Goal: Transaction & Acquisition: Obtain resource

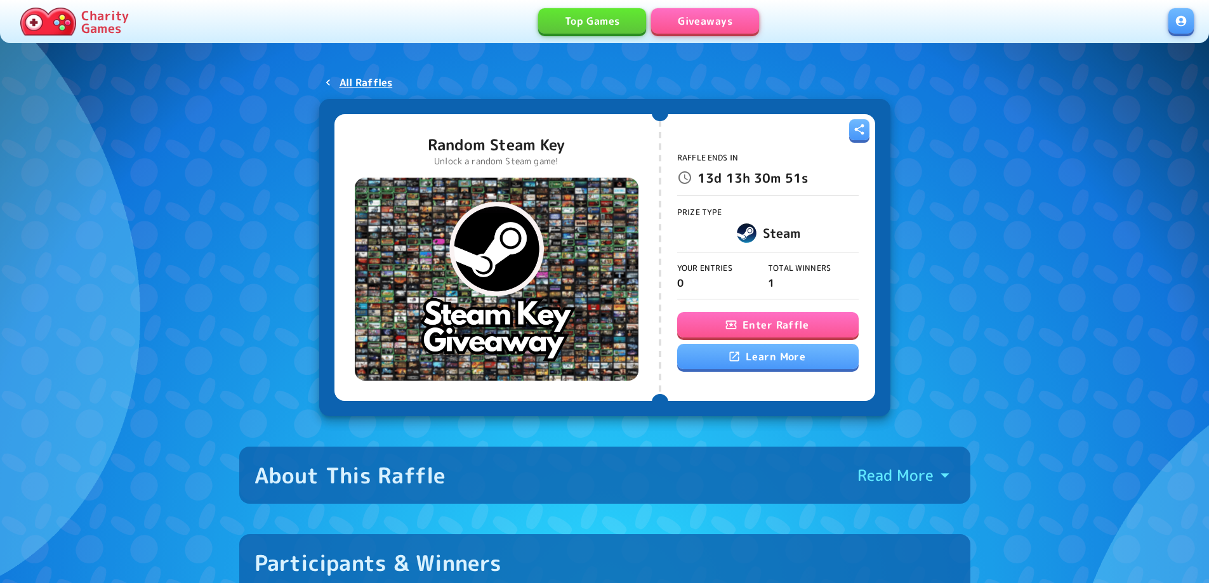
click at [762, 320] on button "Enter Raffle" at bounding box center [768, 324] width 182 height 25
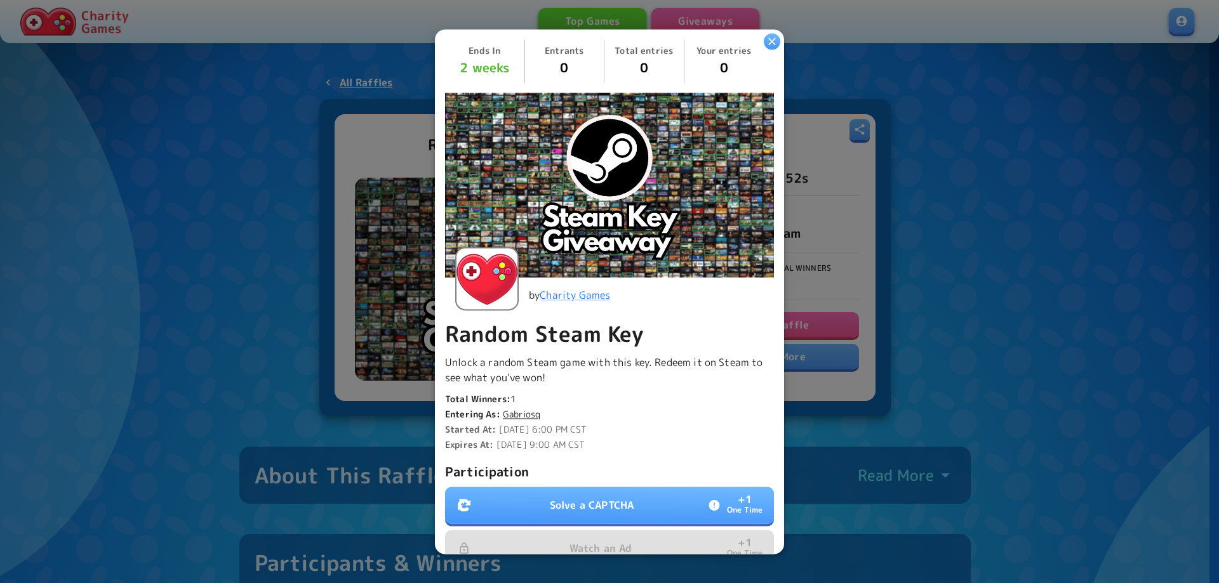
click at [578, 492] on button "Solve a CAPTCHA + 1 One Time" at bounding box center [609, 505] width 329 height 37
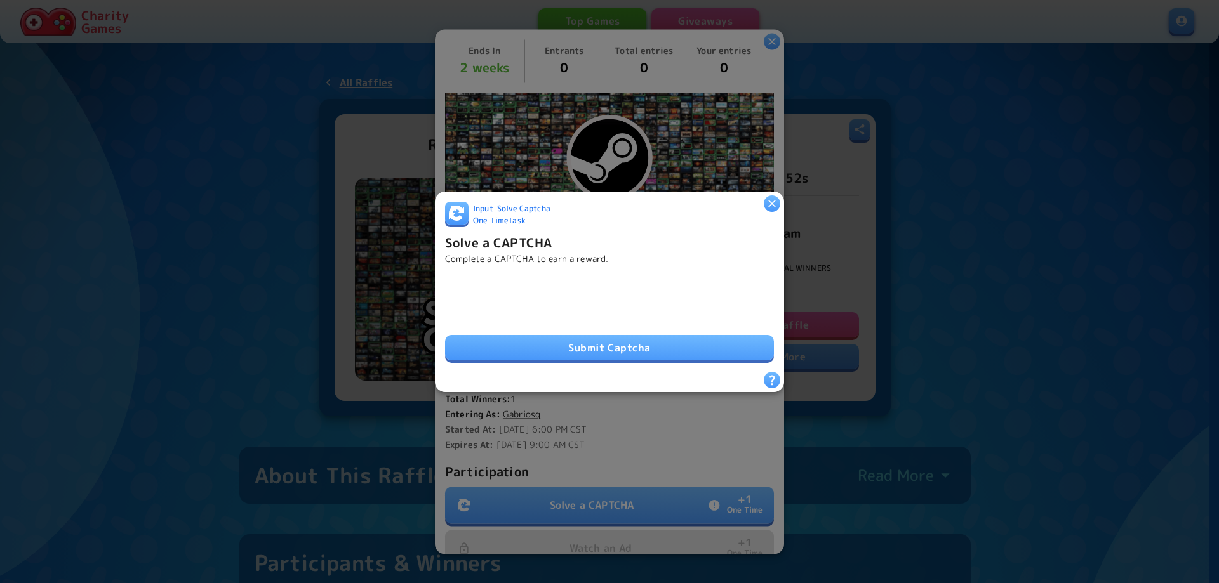
click at [600, 341] on button "Submit Captcha" at bounding box center [609, 347] width 329 height 25
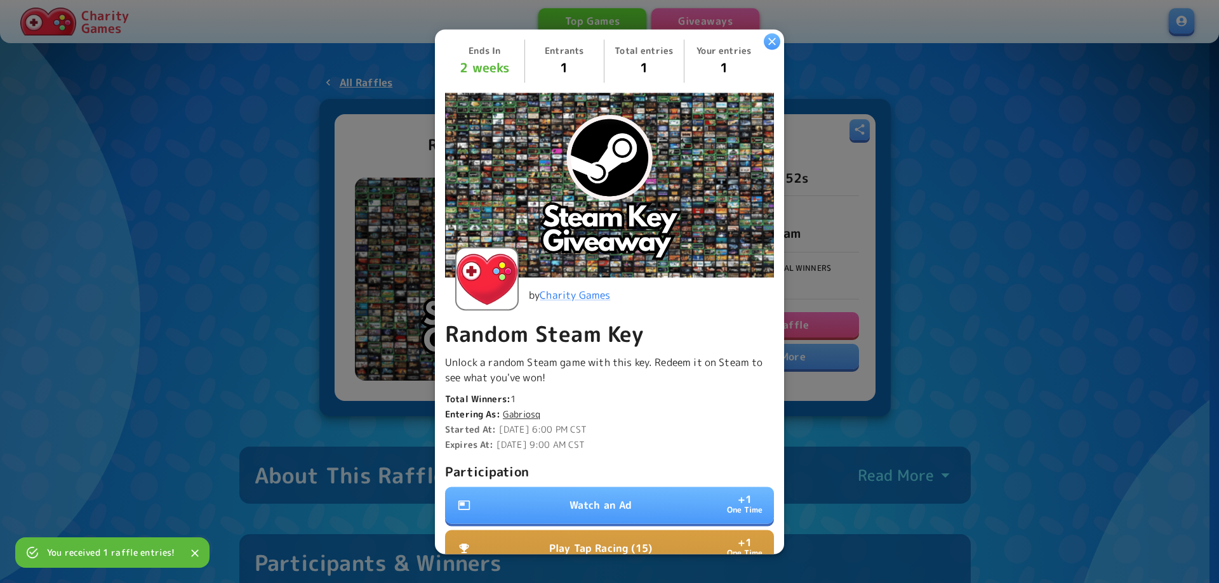
click at [562, 490] on button "Watch an Ad + 1 One Time" at bounding box center [609, 505] width 329 height 37
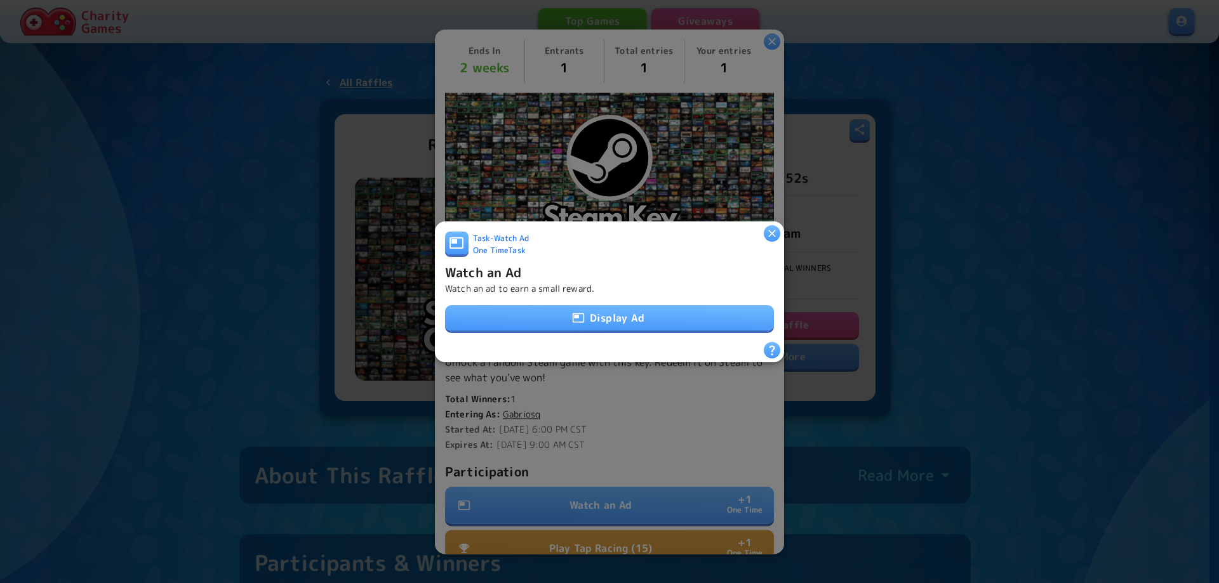
click at [576, 305] on button "Display Ad" at bounding box center [609, 317] width 329 height 25
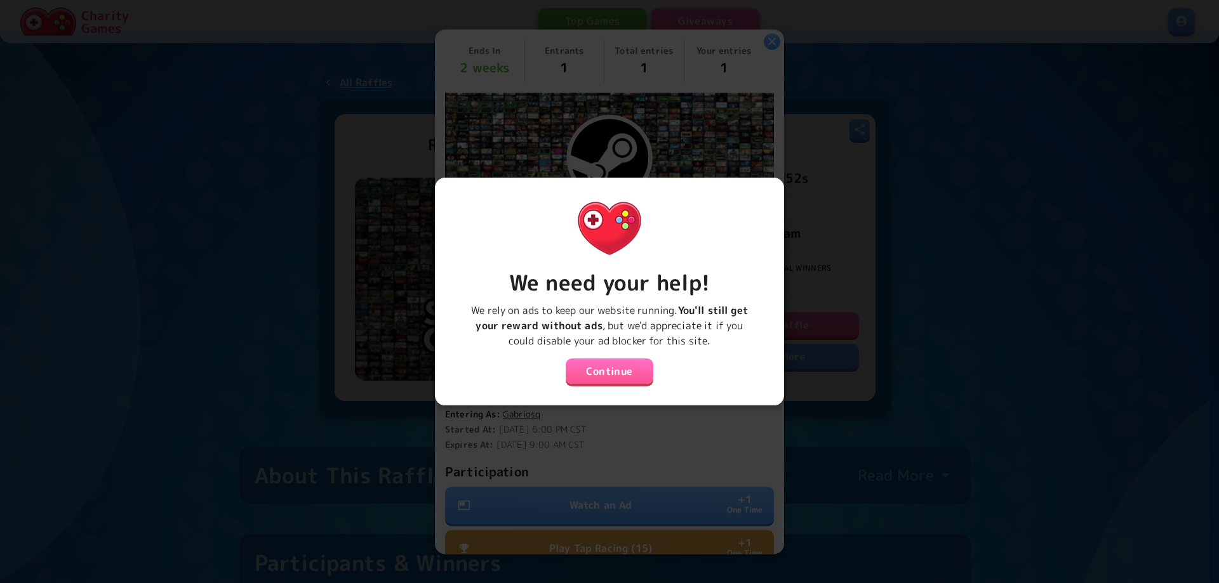
click at [593, 362] on button "Continue" at bounding box center [609, 371] width 88 height 25
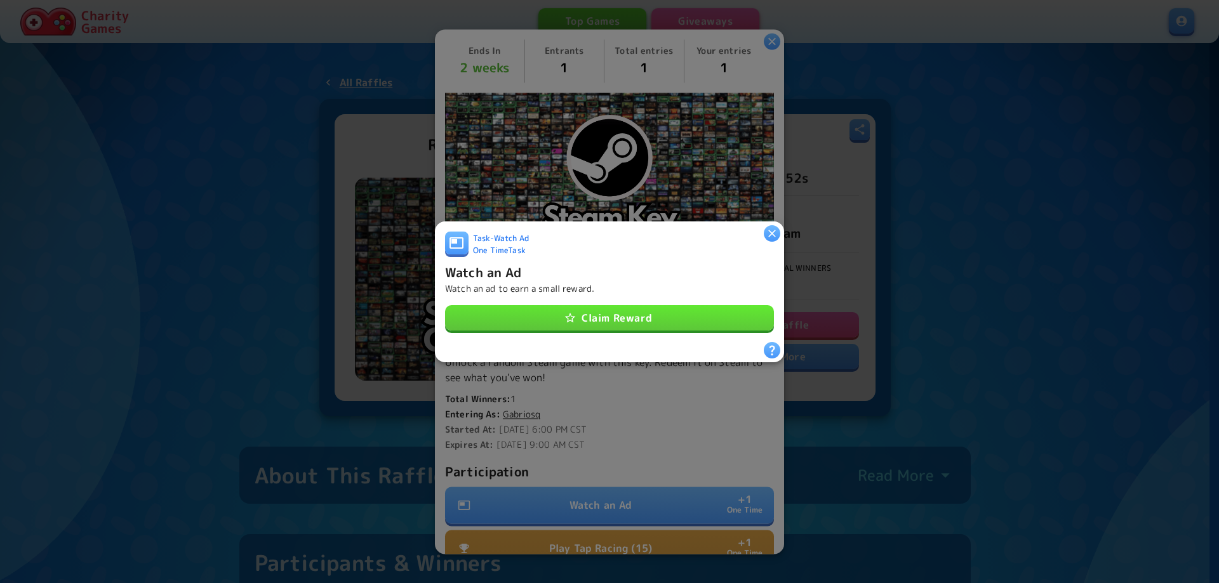
click at [597, 314] on button "Claim Reward" at bounding box center [609, 317] width 329 height 25
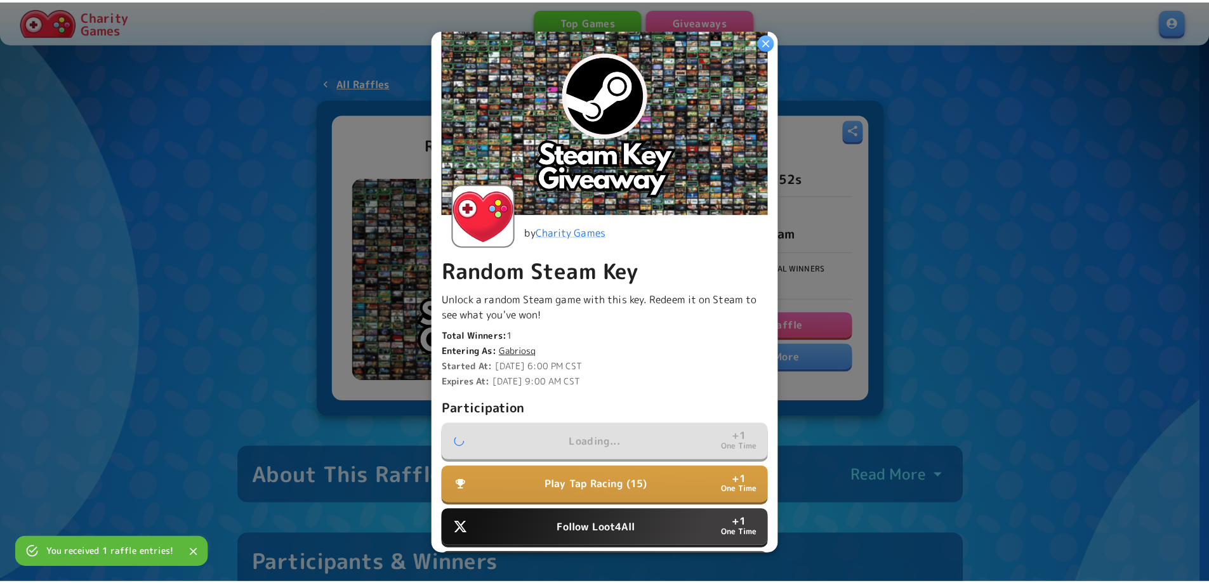
scroll to position [239, 0]
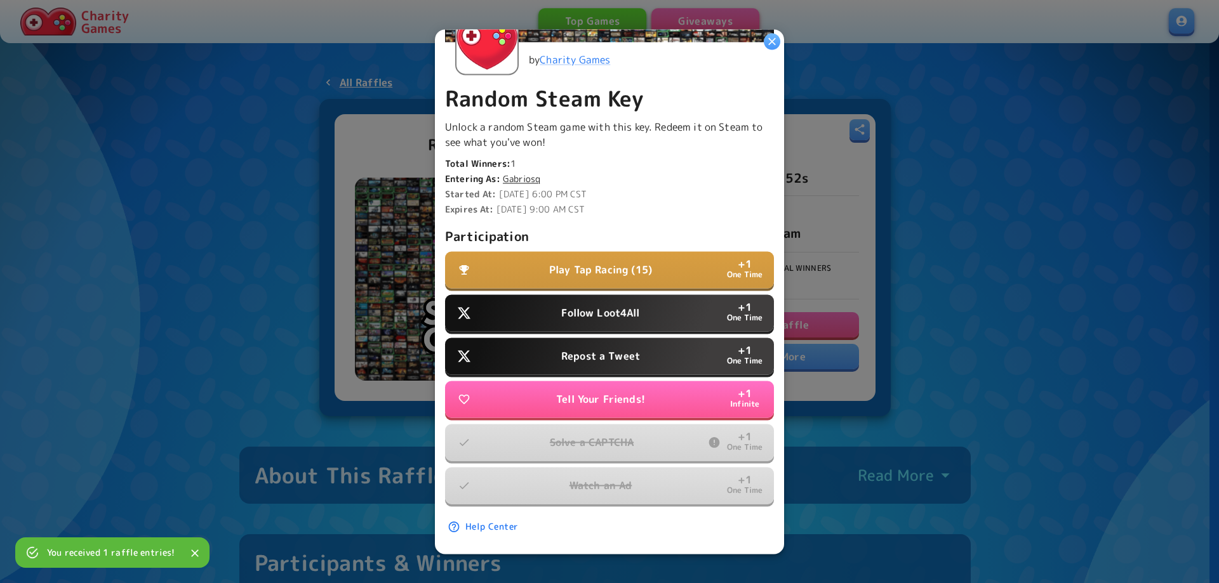
click at [593, 348] on p "Repost a Tweet" at bounding box center [600, 355] width 79 height 15
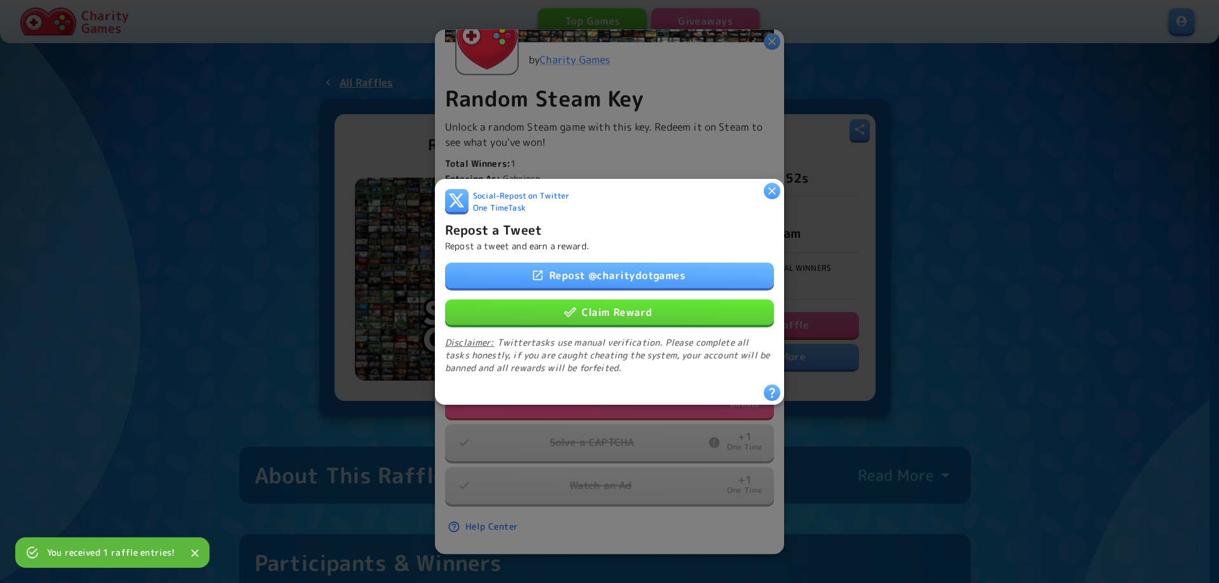
click at [605, 317] on button "Claim Reward" at bounding box center [609, 311] width 329 height 25
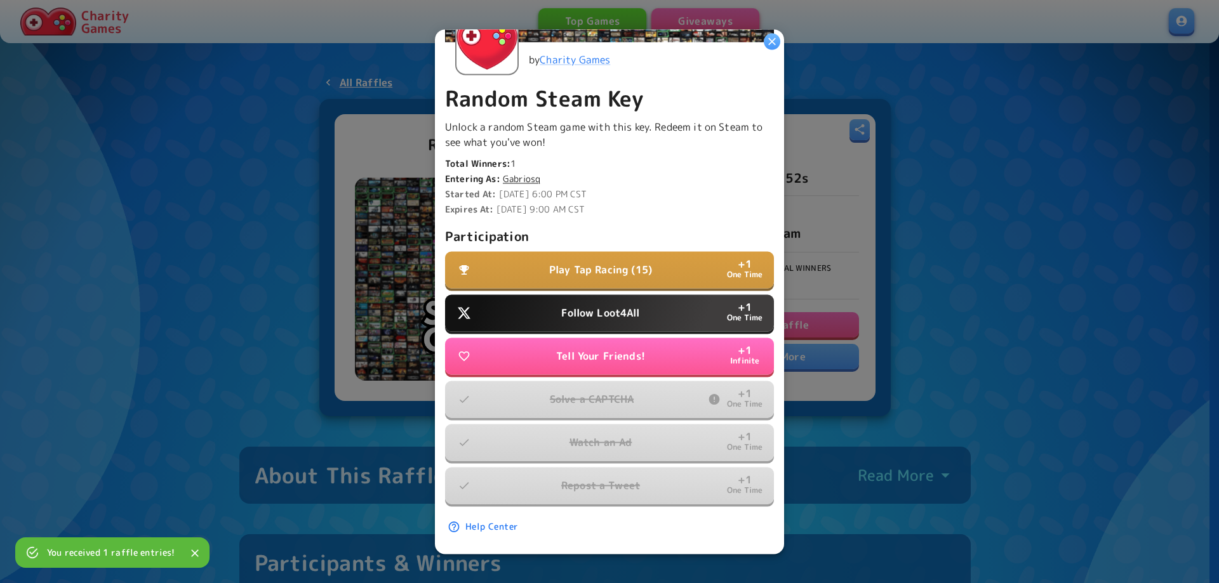
click at [598, 305] on p "Follow Loot4All" at bounding box center [600, 312] width 78 height 15
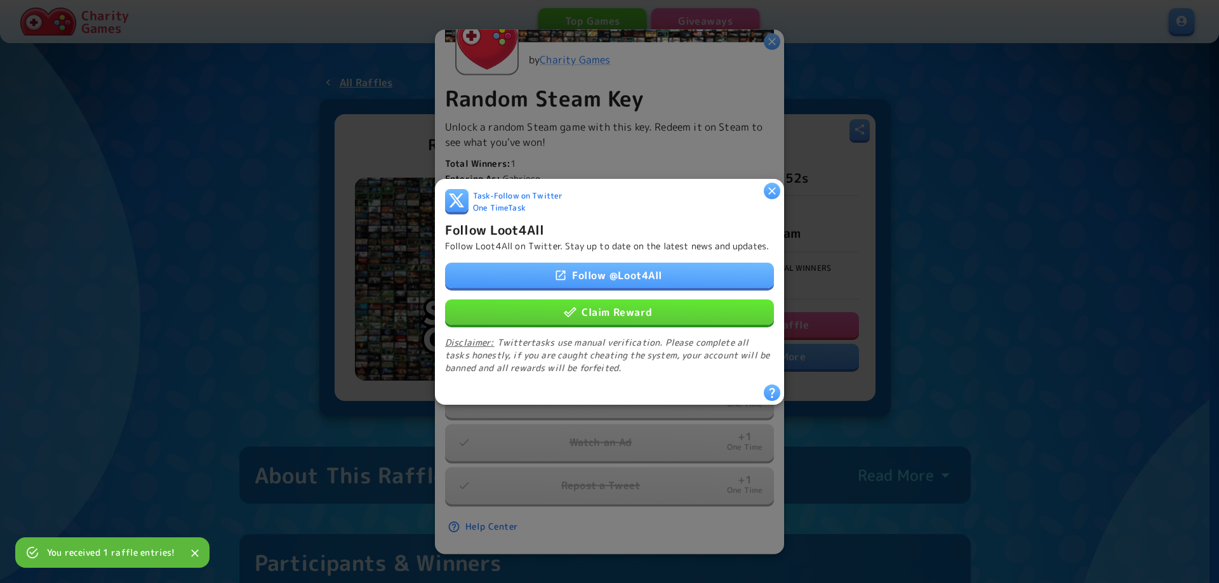
click at [599, 312] on button "Claim Reward" at bounding box center [609, 311] width 329 height 25
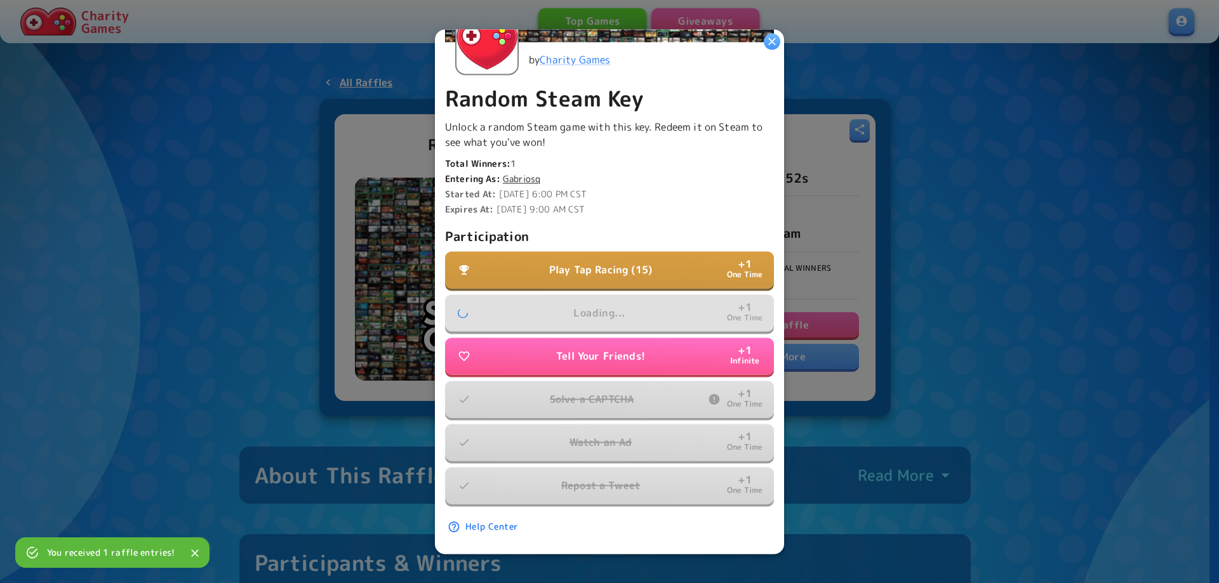
click at [598, 267] on p "Play Tap Racing (15)" at bounding box center [600, 269] width 103 height 15
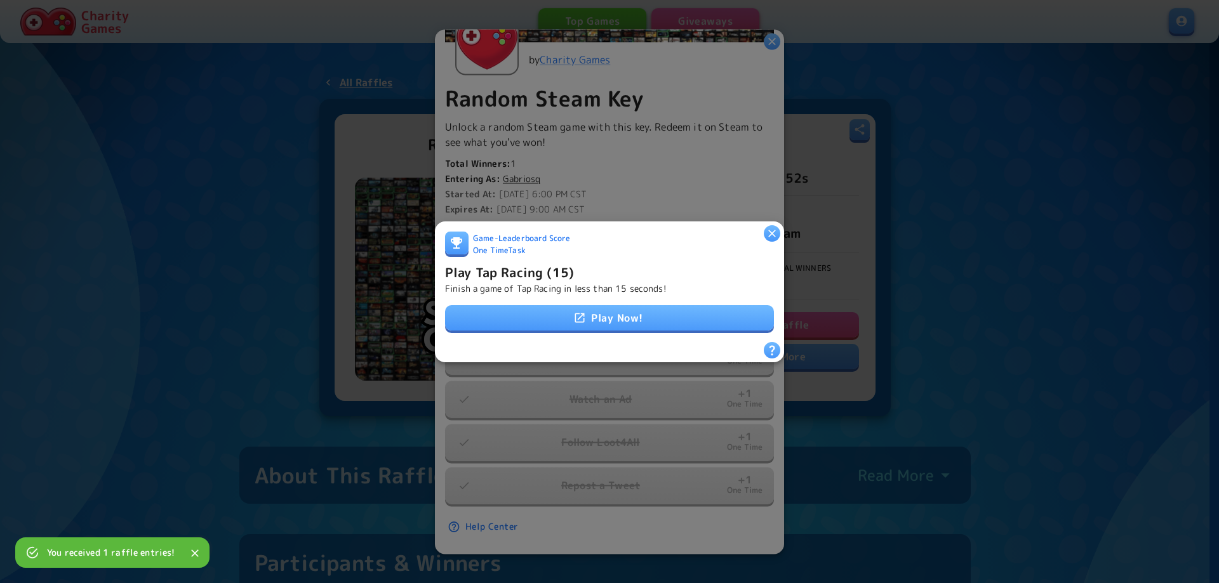
click at [599, 316] on link "Play Now!" at bounding box center [609, 317] width 329 height 25
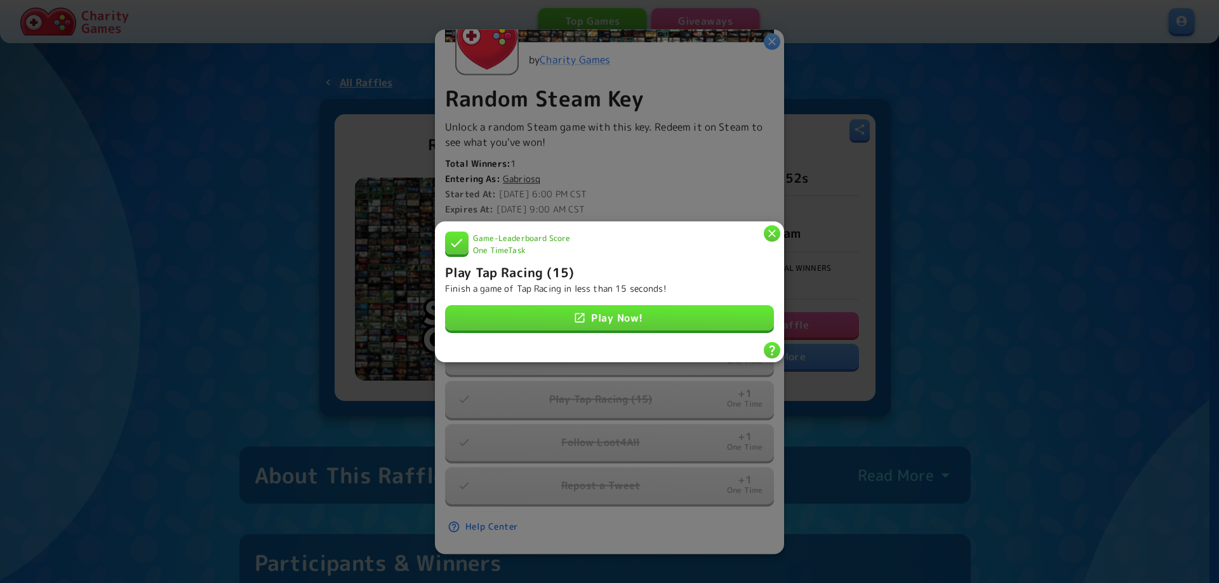
click at [952, 327] on div at bounding box center [609, 291] width 1219 height 583
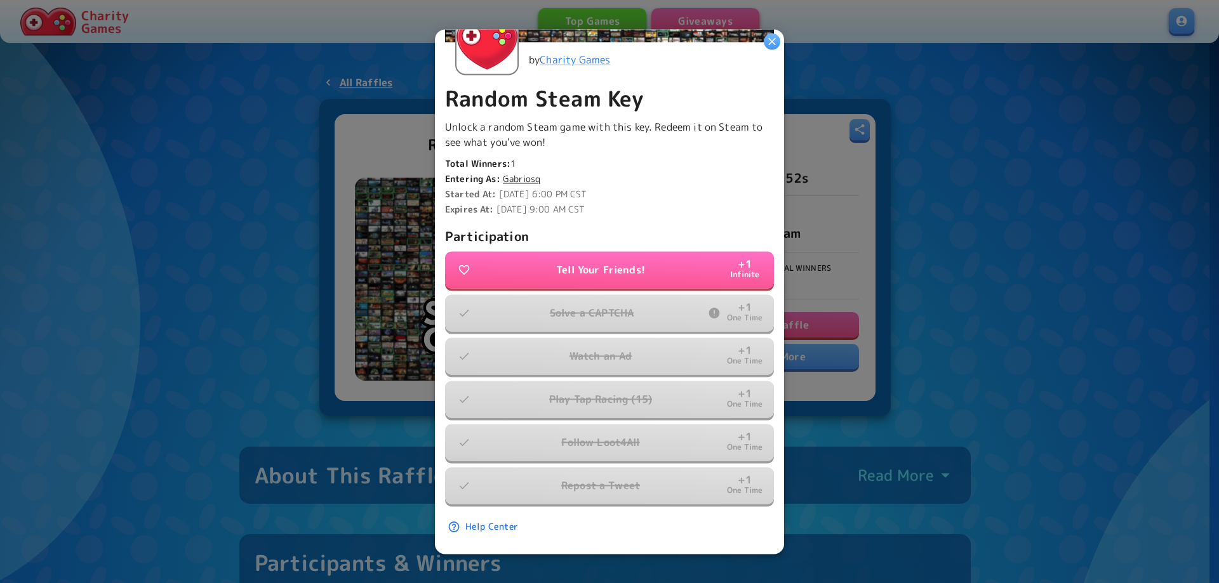
click at [979, 319] on div at bounding box center [609, 291] width 1219 height 583
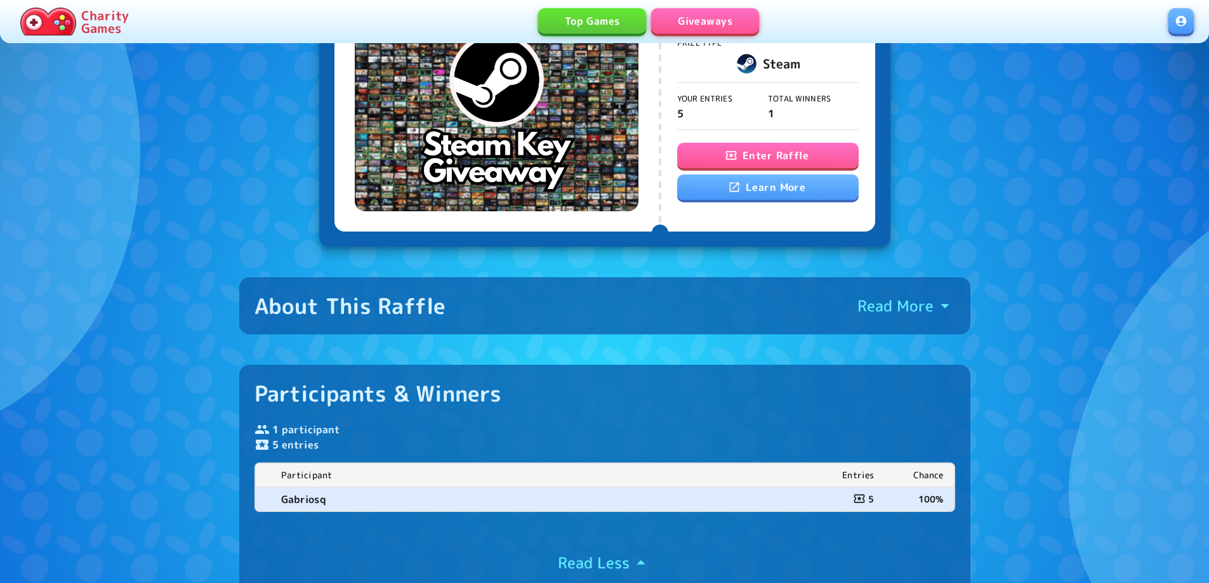
scroll to position [0, 0]
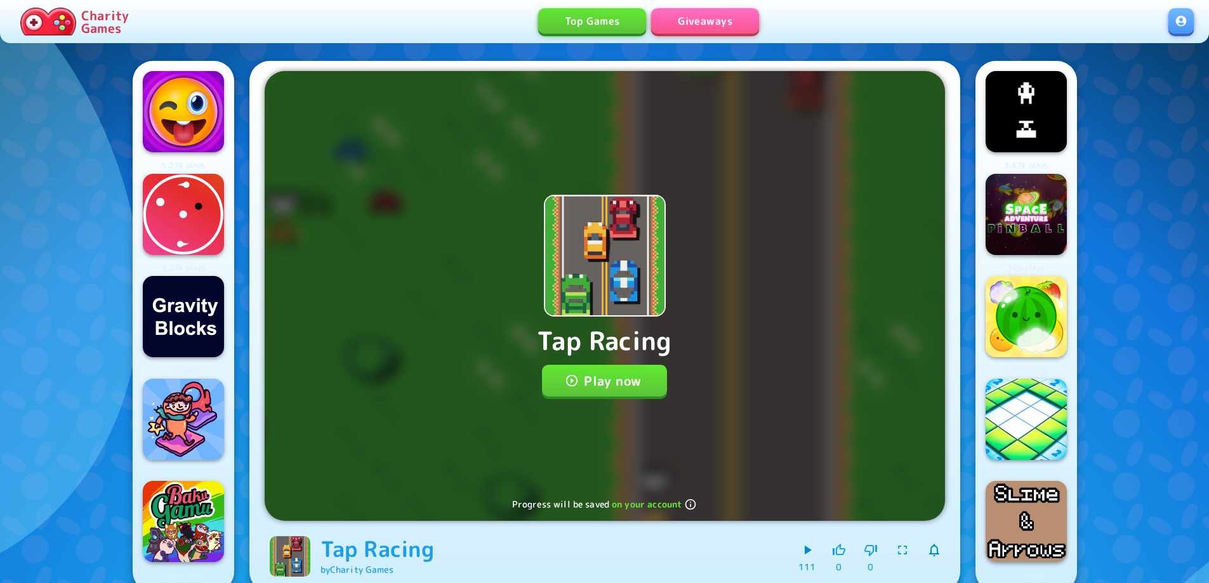
click at [606, 389] on button "Play now" at bounding box center [604, 381] width 125 height 32
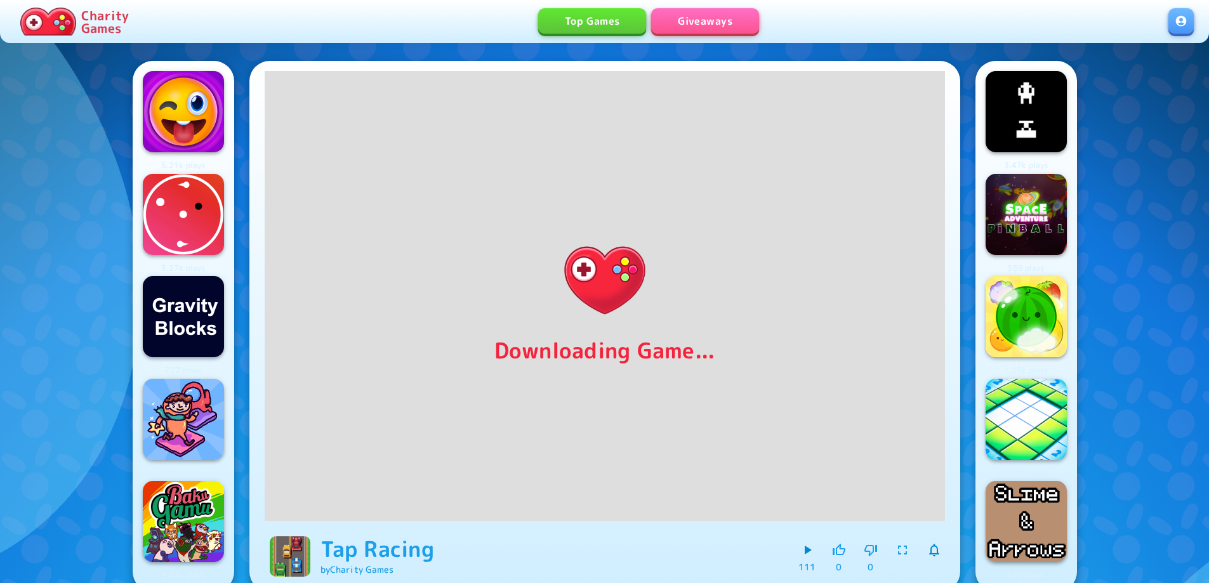
drag, startPoint x: 415, startPoint y: 56, endPoint x: 402, endPoint y: 38, distance: 22.4
click at [402, 38] on div "Charity Games Top Games Giveaways" at bounding box center [604, 21] width 1209 height 43
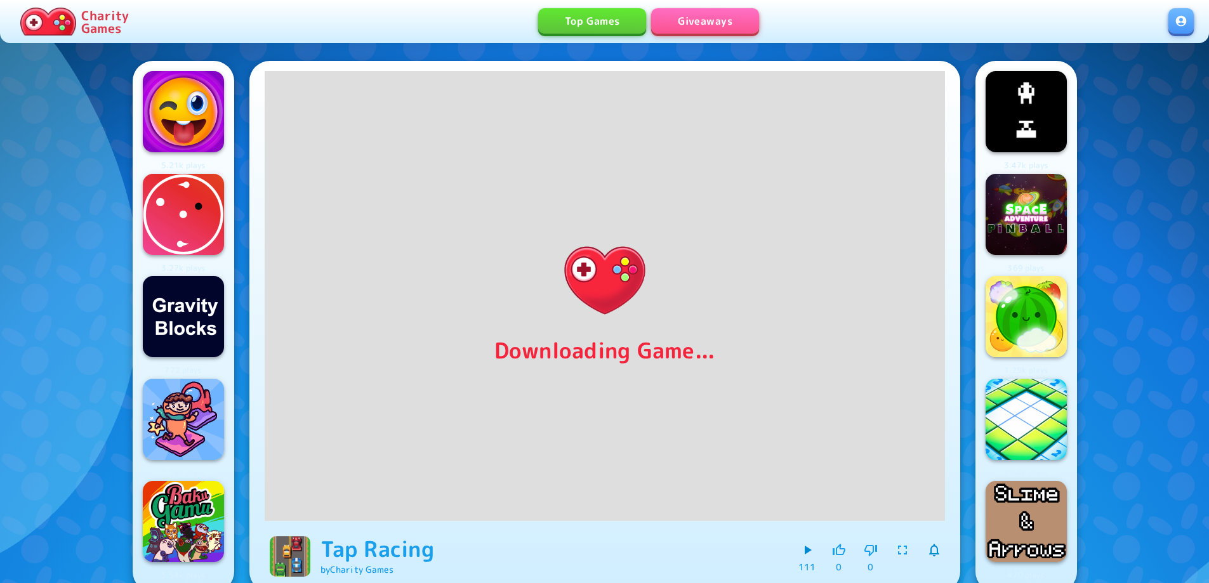
click at [397, 30] on div "Top Games Giveaways" at bounding box center [651, 21] width 1034 height 27
drag, startPoint x: 393, startPoint y: 25, endPoint x: 388, endPoint y: 17, distance: 10.6
click at [392, 23] on div "Top Games Giveaways" at bounding box center [651, 21] width 1034 height 27
click at [388, 17] on div "Top Games Giveaways" at bounding box center [651, 21] width 1034 height 27
click at [386, 14] on div "Top Games Giveaways" at bounding box center [651, 21] width 1034 height 27
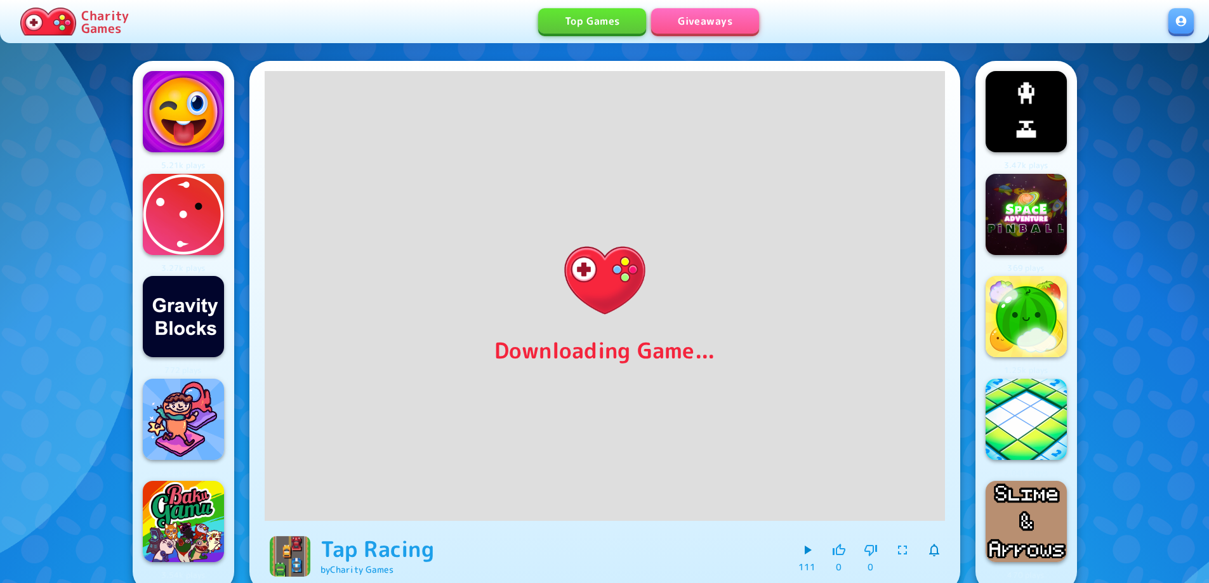
click at [385, 11] on div "Top Games Giveaways" at bounding box center [651, 21] width 1034 height 27
drag, startPoint x: 385, startPoint y: 11, endPoint x: 381, endPoint y: 6, distance: 6.5
click at [383, 9] on div "Top Games Giveaways" at bounding box center [651, 21] width 1034 height 27
click at [381, 6] on div "Charity Games Top Games Giveaways" at bounding box center [604, 21] width 1209 height 43
click at [381, 5] on div "Charity Games Top Games Giveaways" at bounding box center [604, 21] width 1209 height 43
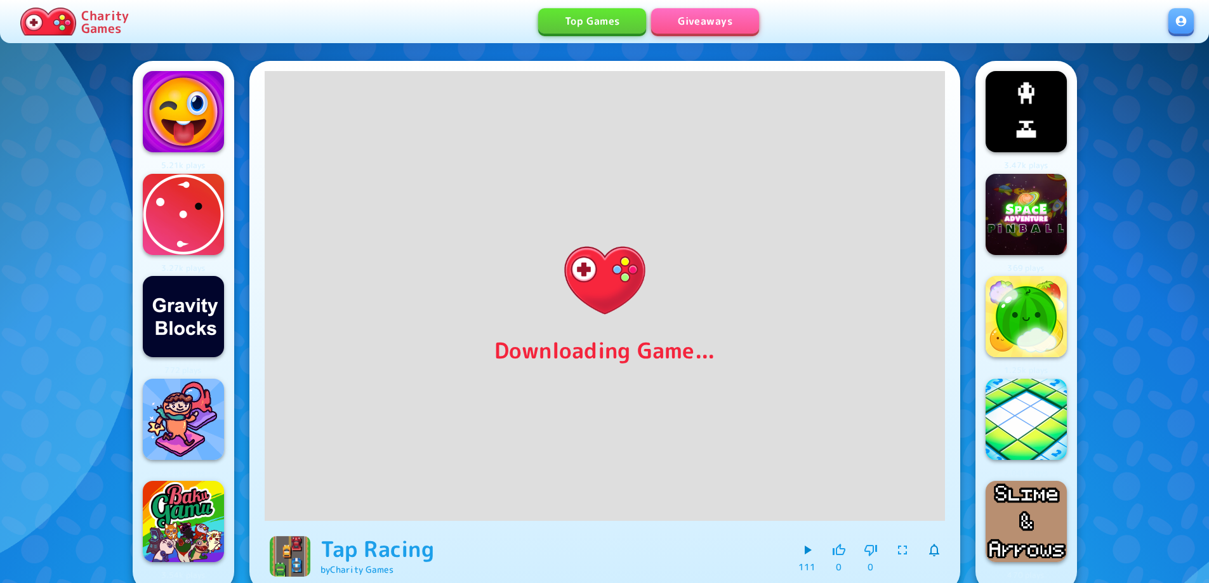
click at [380, 3] on div "Charity Games Top Games Giveaways" at bounding box center [604, 21] width 1209 height 43
click at [378, 1] on div "Charity Games Top Games Giveaways" at bounding box center [604, 21] width 1209 height 43
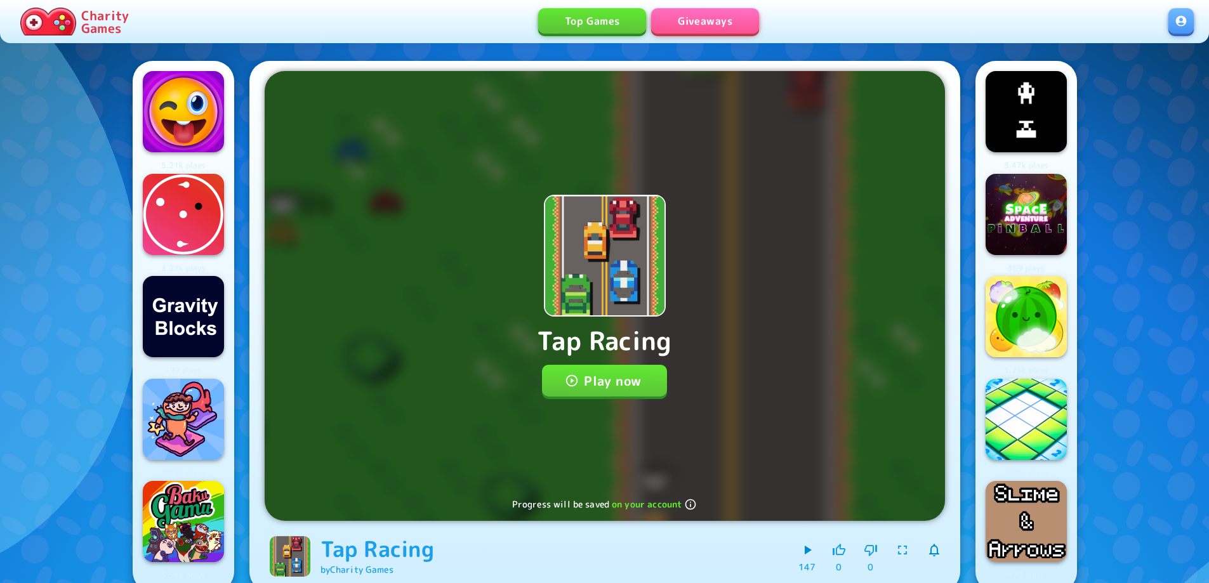
click at [586, 388] on button "Play now" at bounding box center [604, 381] width 125 height 32
